Goal: Complete application form

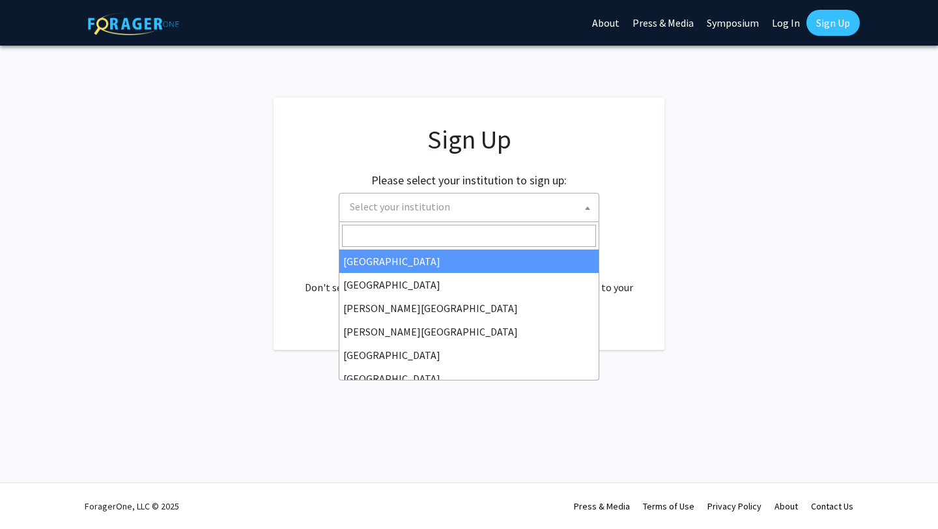
click at [484, 205] on span "Select your institution" at bounding box center [472, 207] width 254 height 27
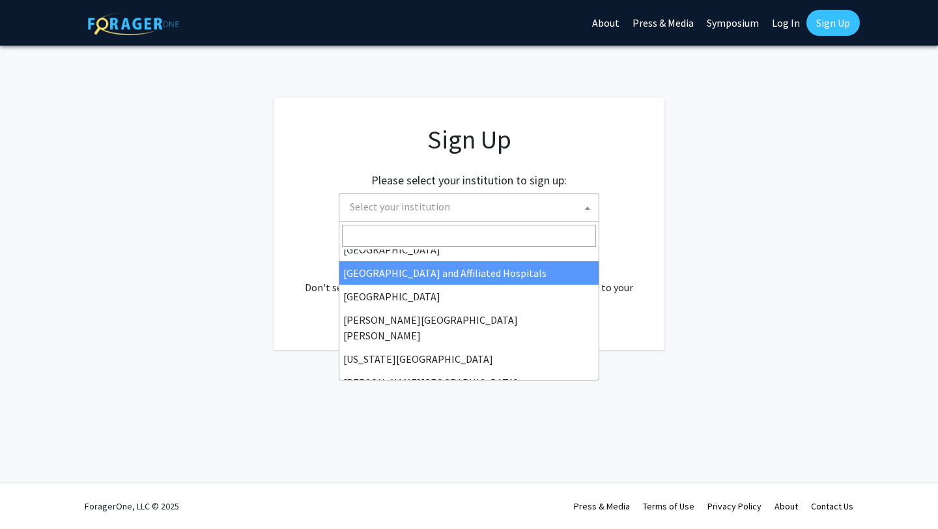
scroll to position [203, 0]
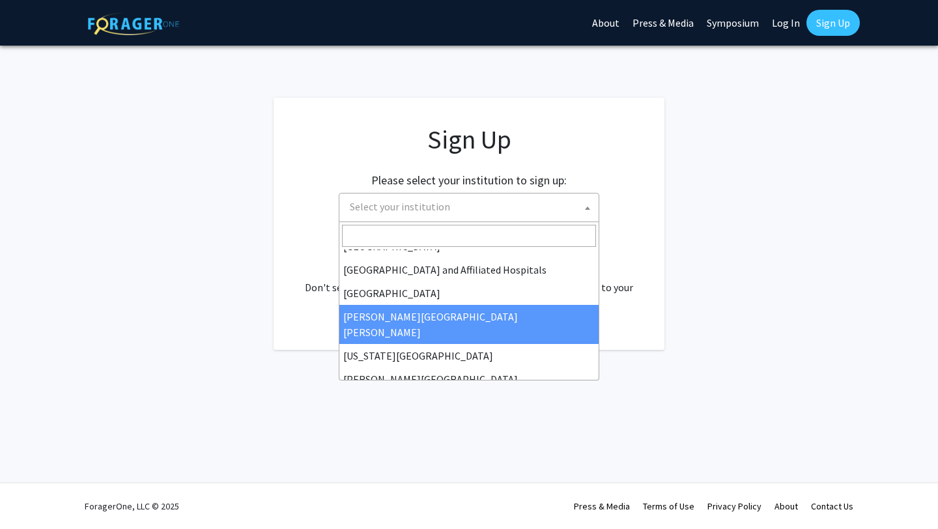
select select "1"
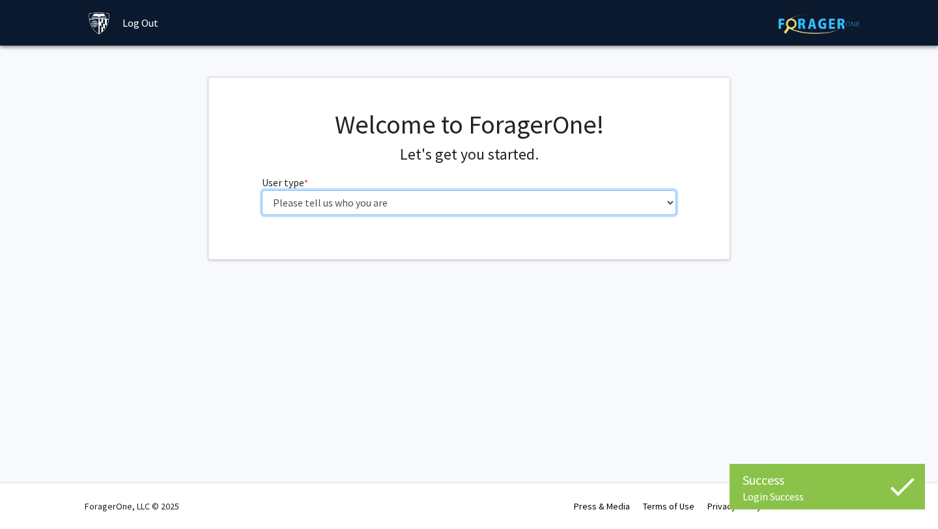
click at [367, 205] on select "Please tell us who you are Undergraduate Student Master's Student Doctoral Cand…" at bounding box center [469, 202] width 415 height 25
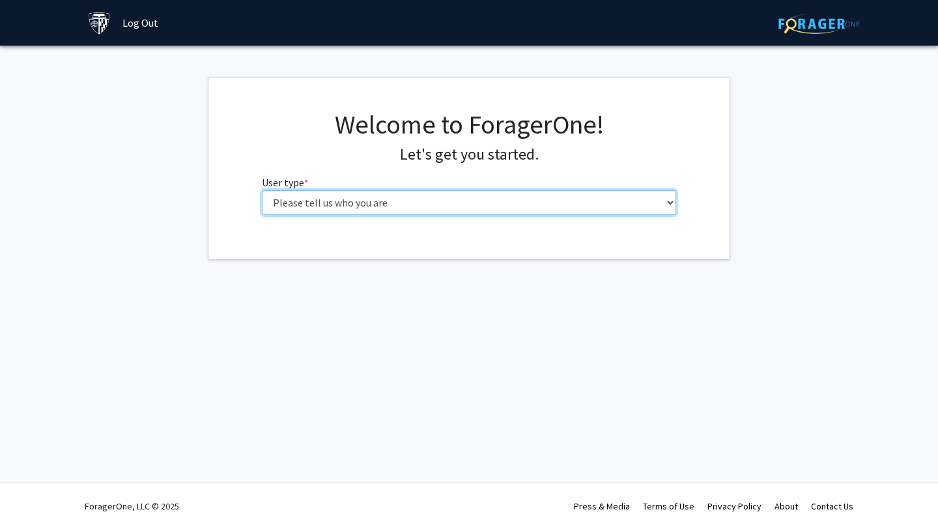
select select "2: masters"
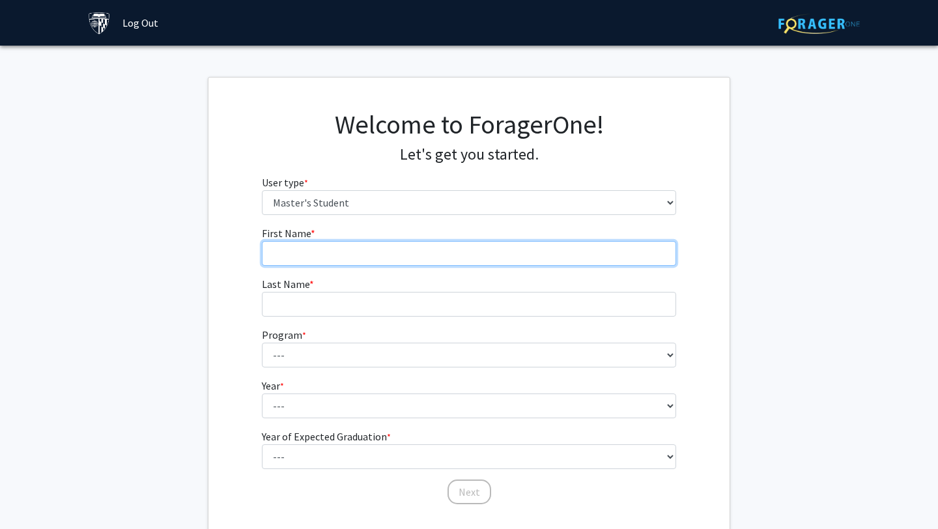
click at [317, 253] on input "First Name * required" at bounding box center [469, 253] width 415 height 25
type input "Kate"
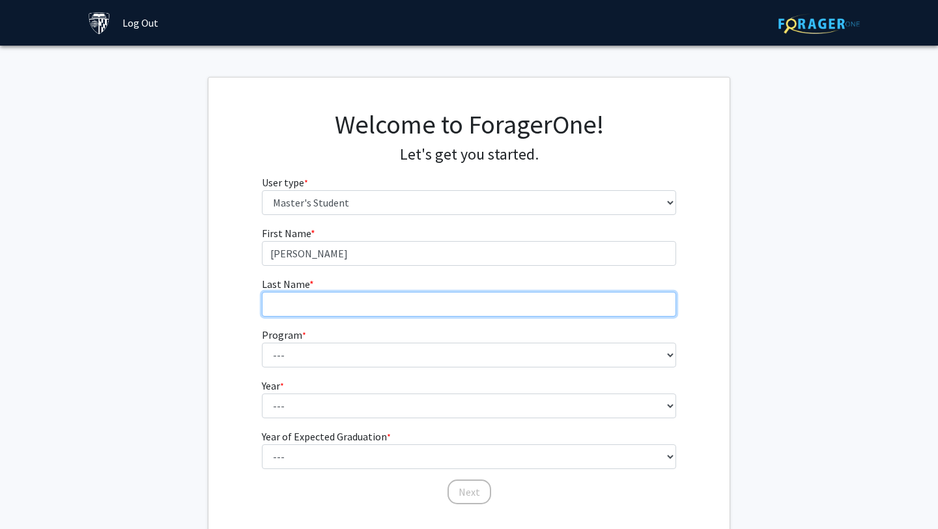
type input "Kreifels"
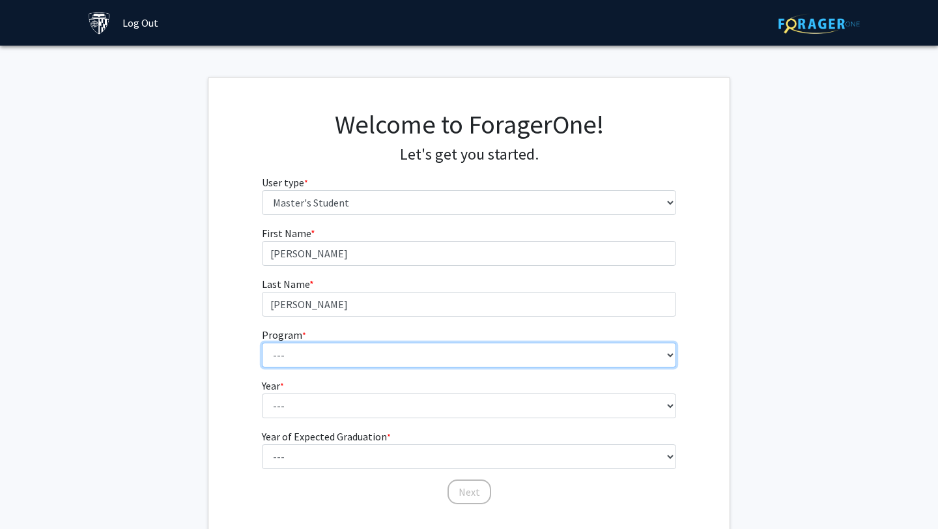
click at [361, 355] on select "--- Anatomy Education Applied and Computational Mathematics Applied Biomedical …" at bounding box center [469, 355] width 415 height 25
select select "84: 70"
click at [672, 354] on select "--- Anatomy Education Applied and Computational Mathematics Applied Biomedical …" at bounding box center [469, 355] width 415 height 25
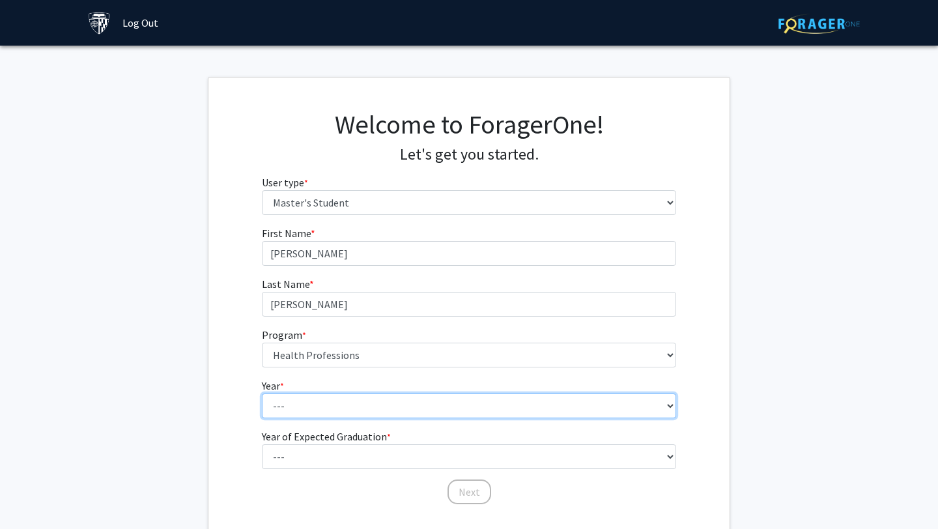
click at [567, 403] on select "--- First Year Second Year" at bounding box center [469, 406] width 415 height 25
select select "1: first_year"
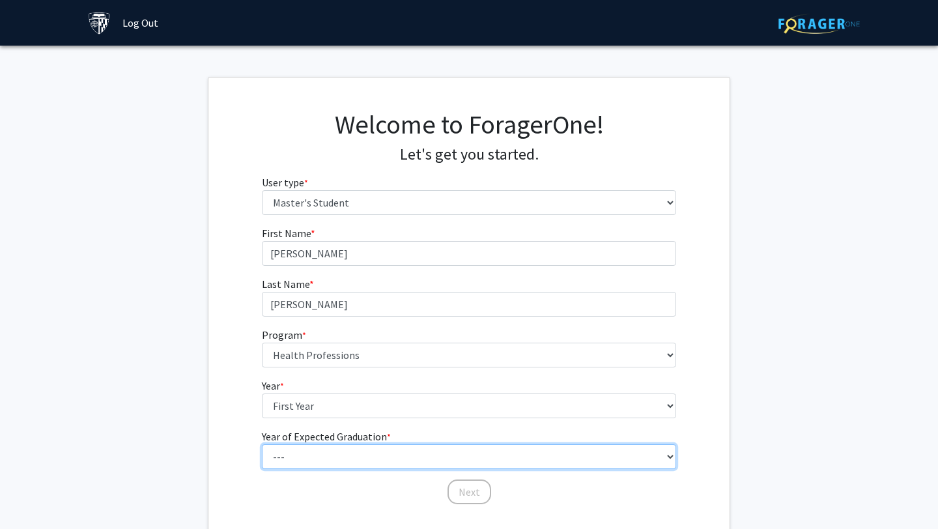
click at [499, 460] on select "--- 2025 2026 2027 2028 2029 2030 2031 2032 2033 2034" at bounding box center [469, 456] width 415 height 25
select select "3: 2027"
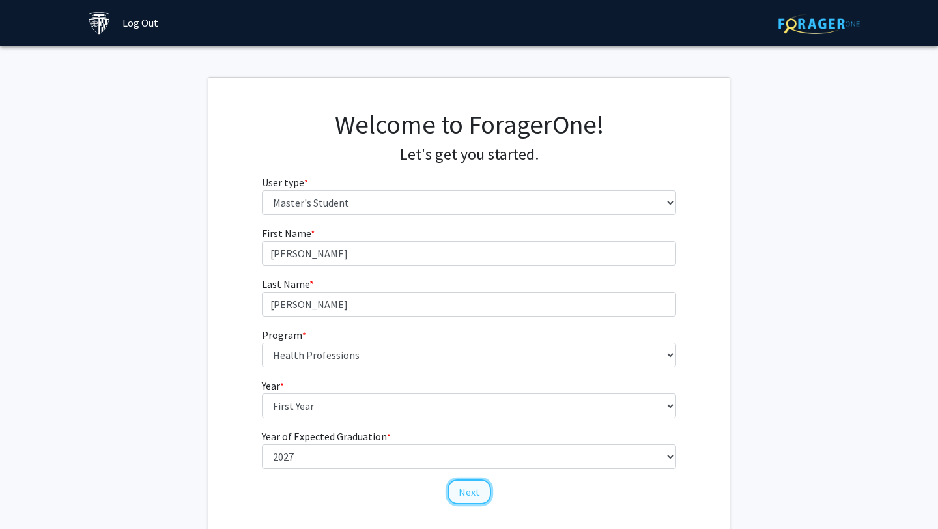
click at [471, 494] on button "Next" at bounding box center [470, 492] width 44 height 25
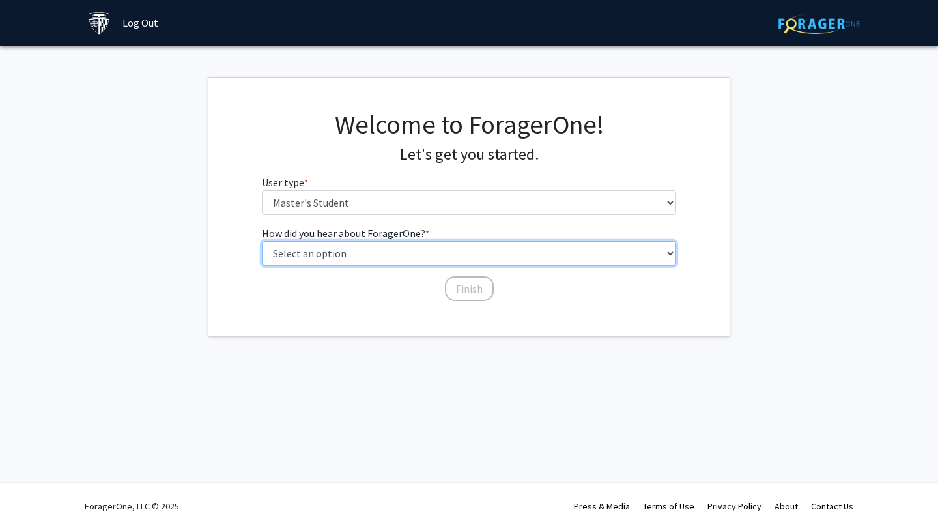
click at [349, 252] on select "Select an option Peer/student recommendation Faculty/staff recommendation Unive…" at bounding box center [469, 253] width 415 height 25
select select "3: university_website"
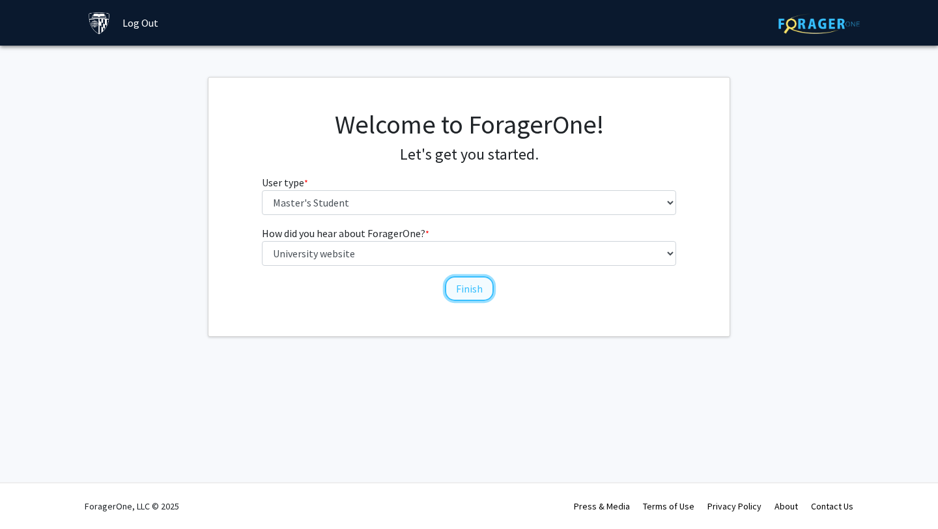
click at [464, 290] on button "Finish" at bounding box center [469, 288] width 49 height 25
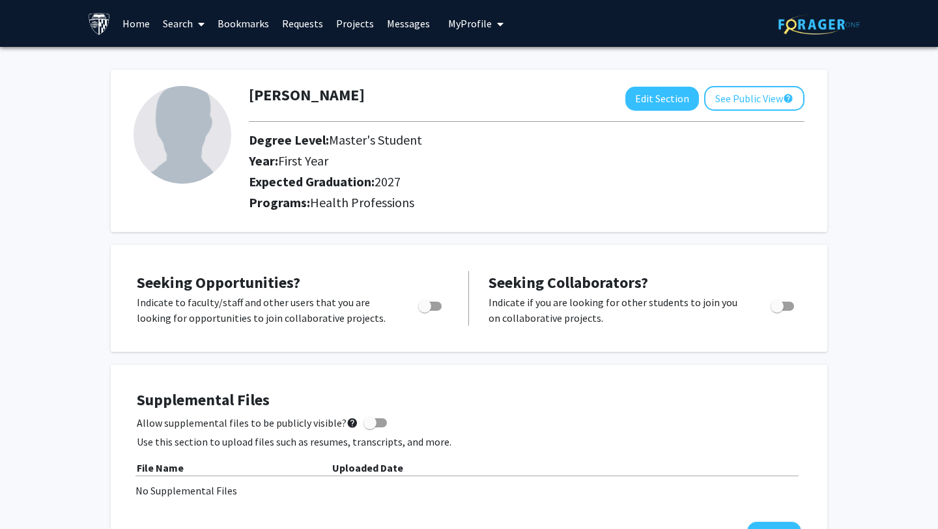
click at [298, 25] on link "Requests" at bounding box center [303, 24] width 54 height 46
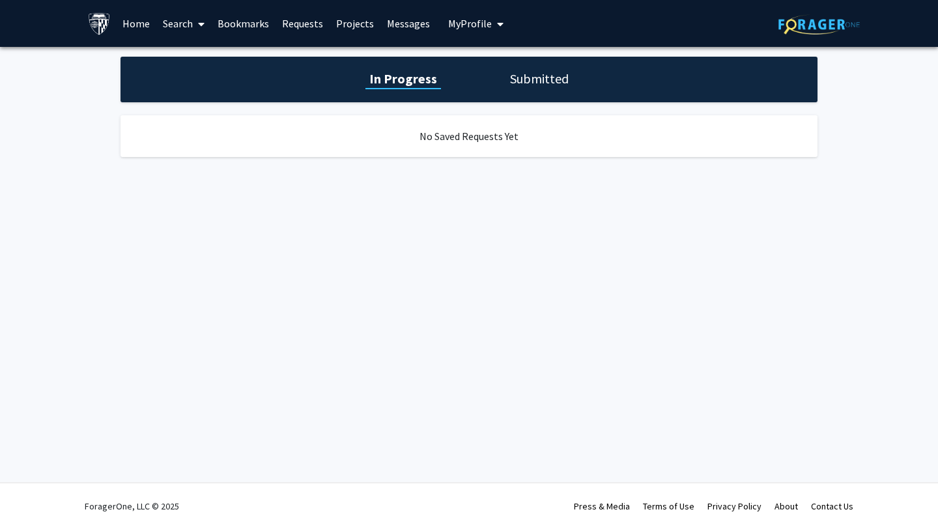
click at [195, 22] on span at bounding box center [199, 24] width 12 height 46
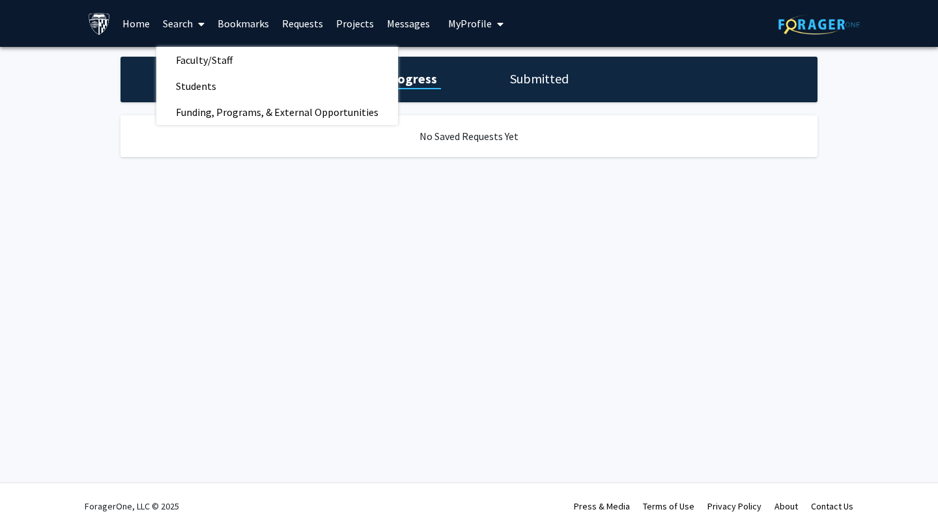
click at [139, 27] on link "Home" at bounding box center [136, 24] width 40 height 46
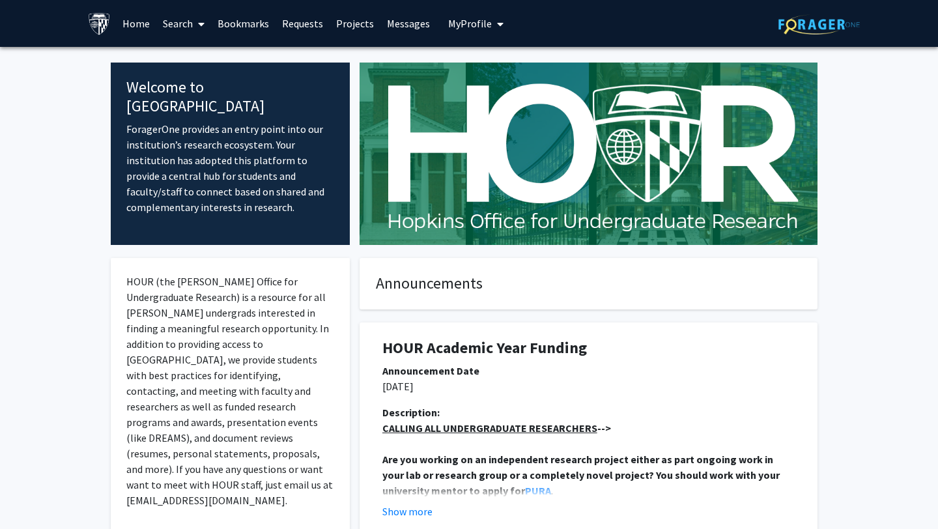
click at [492, 25] on span "My profile dropdown to access profile and logout" at bounding box center [498, 24] width 12 height 46
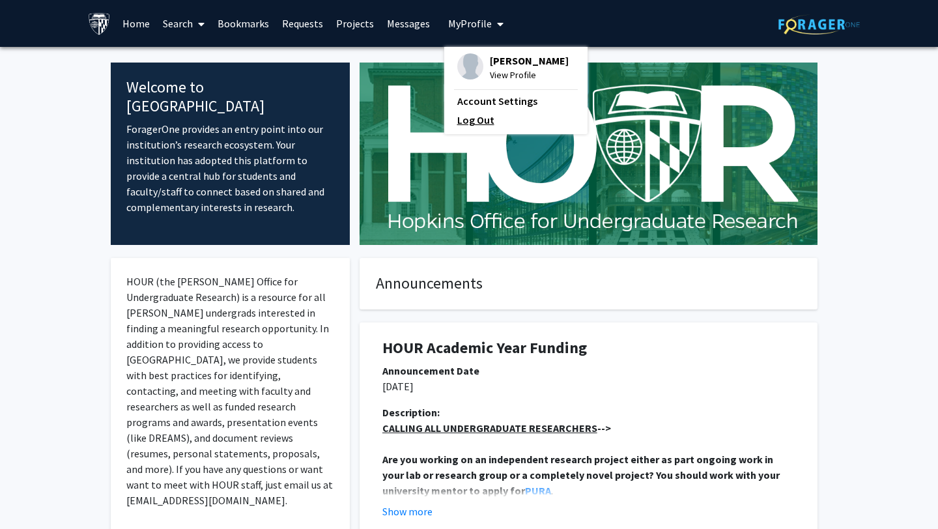
click at [469, 118] on link "Log Out" at bounding box center [515, 120] width 117 height 16
